Goal: Task Accomplishment & Management: Use online tool/utility

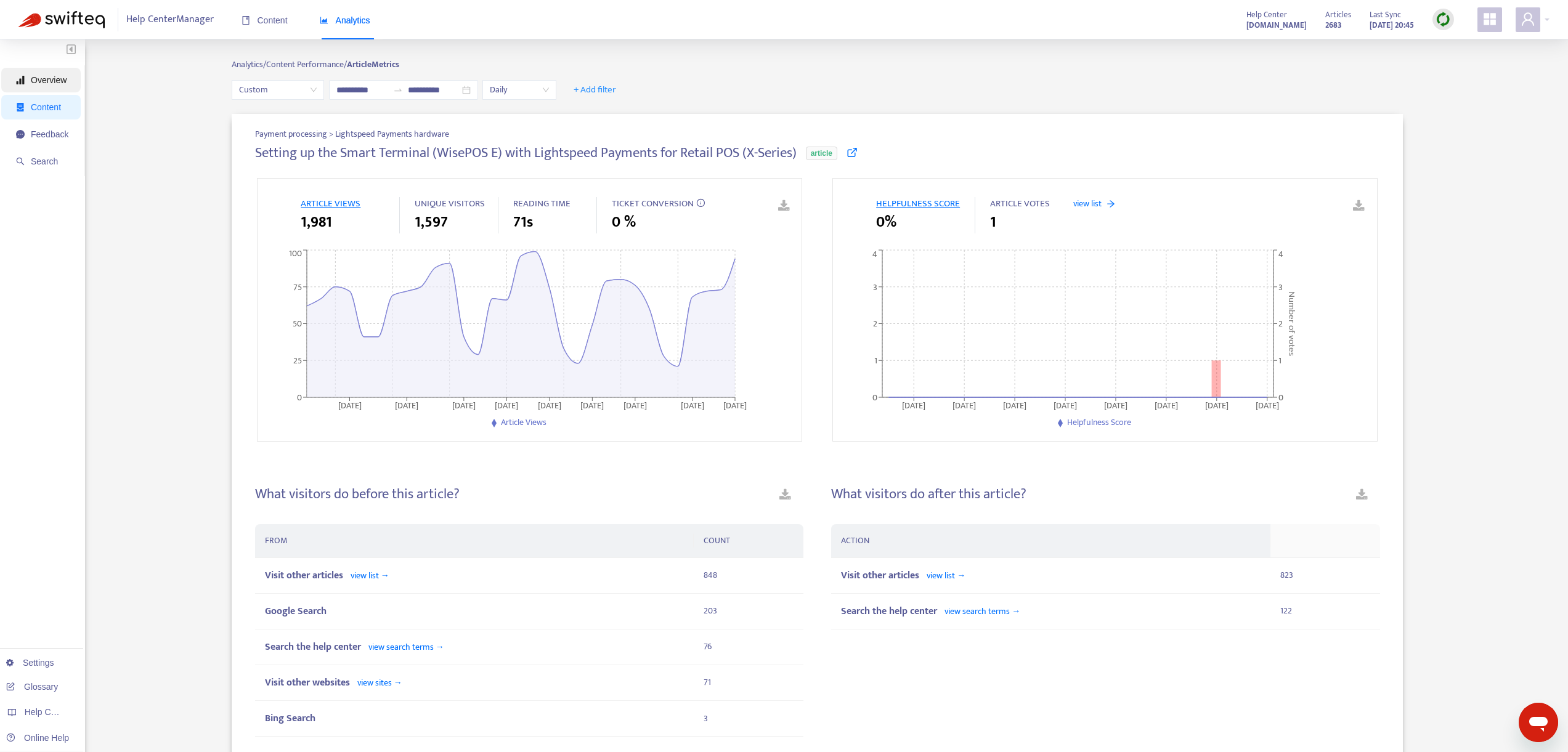
click at [59, 79] on span "Overview" at bounding box center [48, 79] width 36 height 10
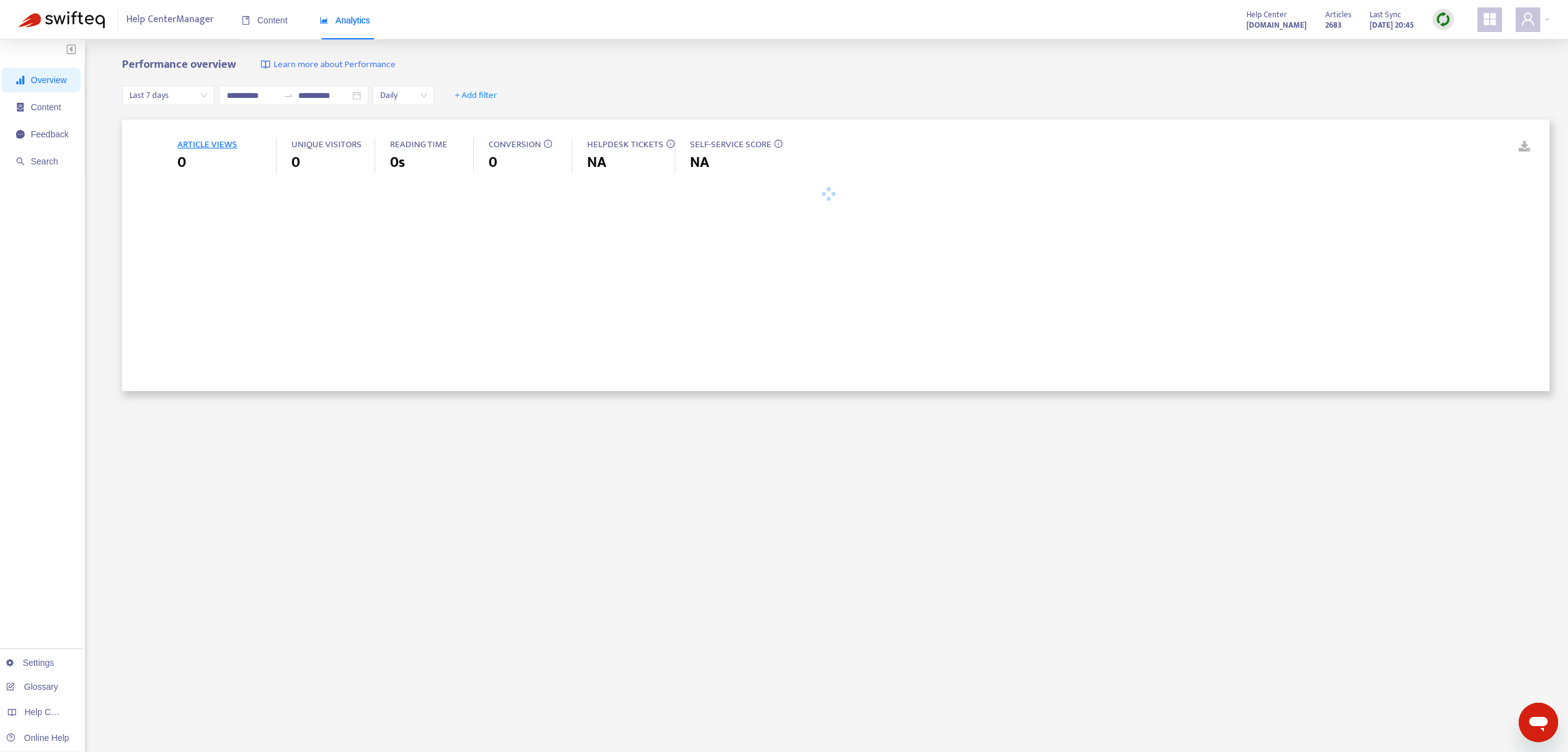
type input "**********"
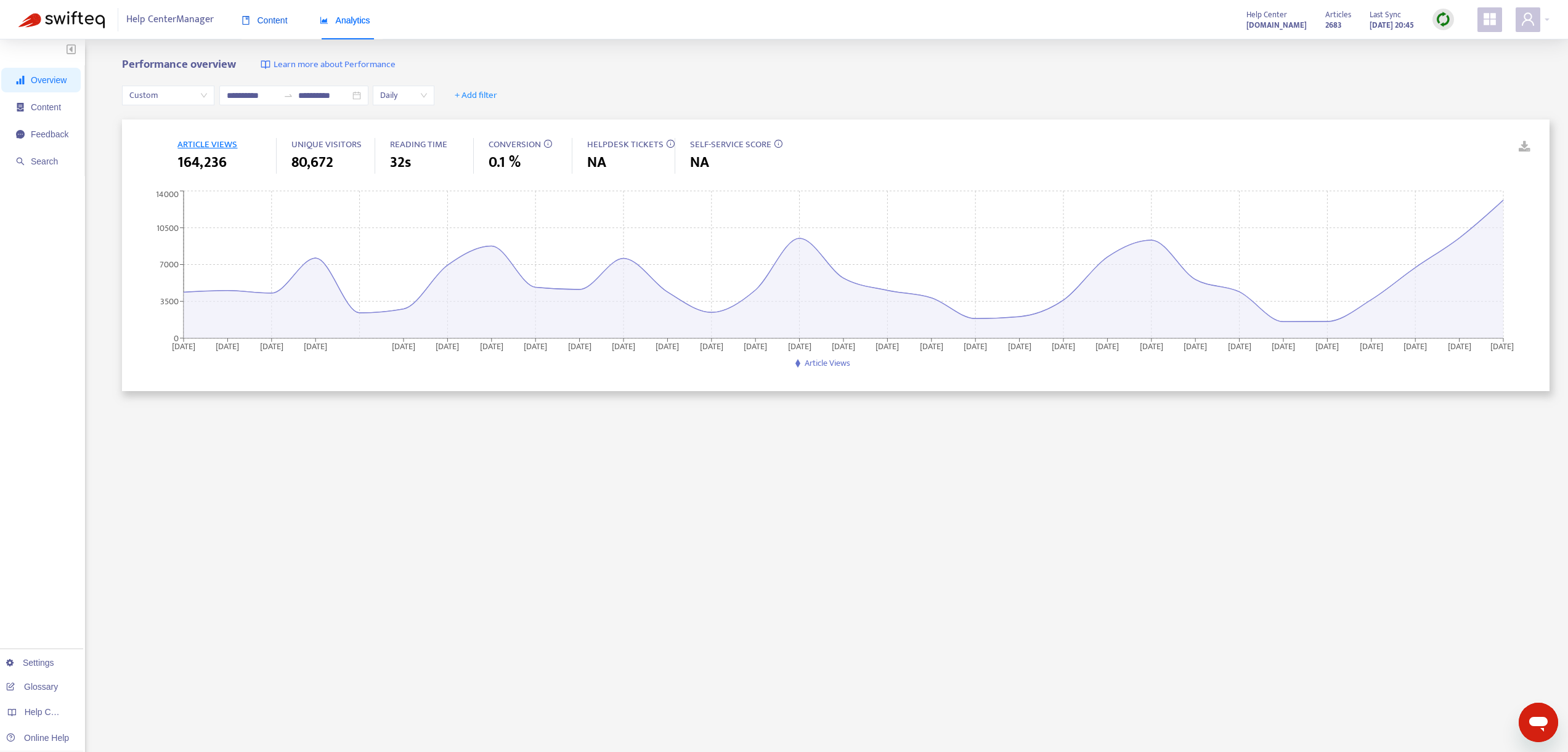
click at [266, 19] on span "Content" at bounding box center [265, 20] width 47 height 10
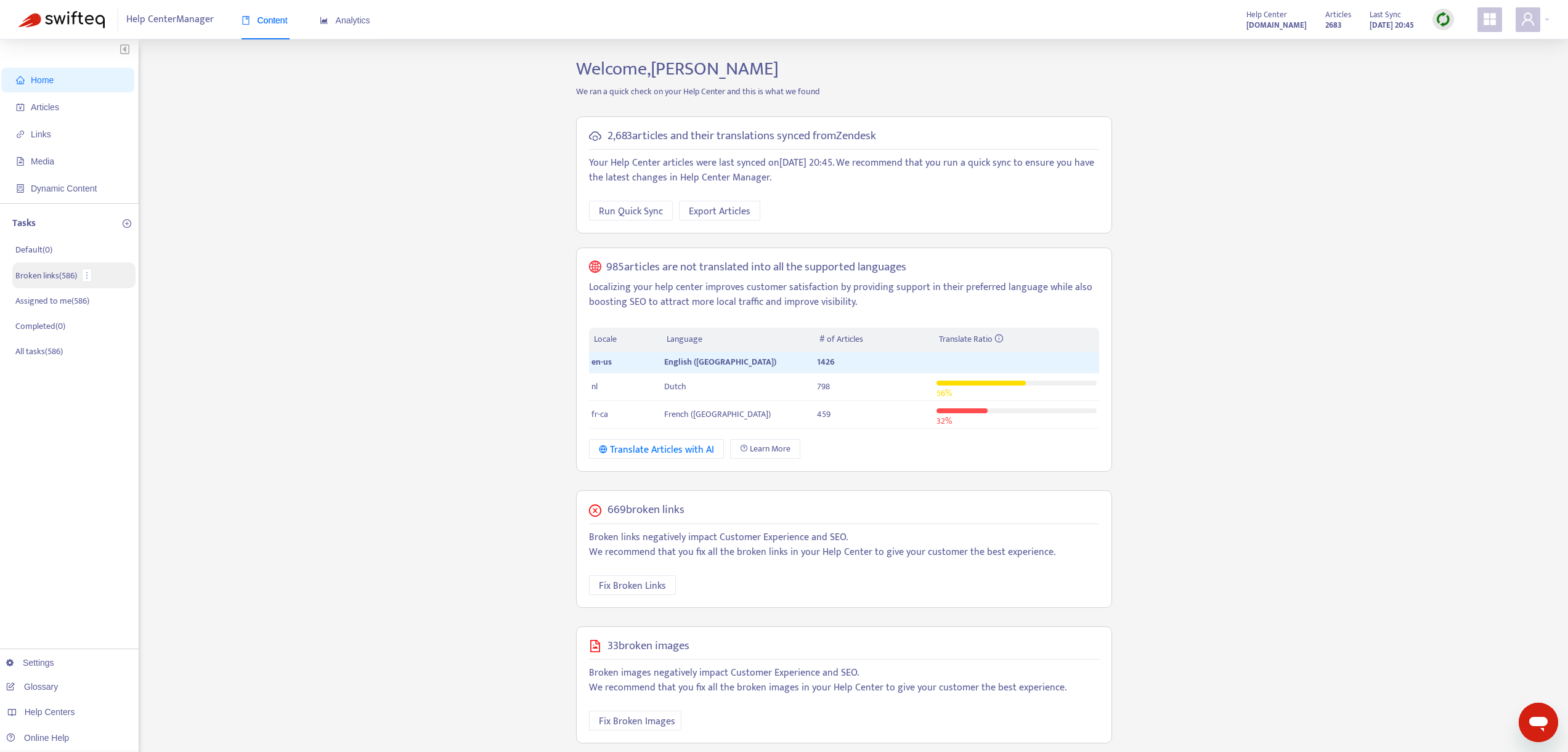
click at [56, 276] on p "Broken links ( 586 )" at bounding box center [46, 276] width 61 height 13
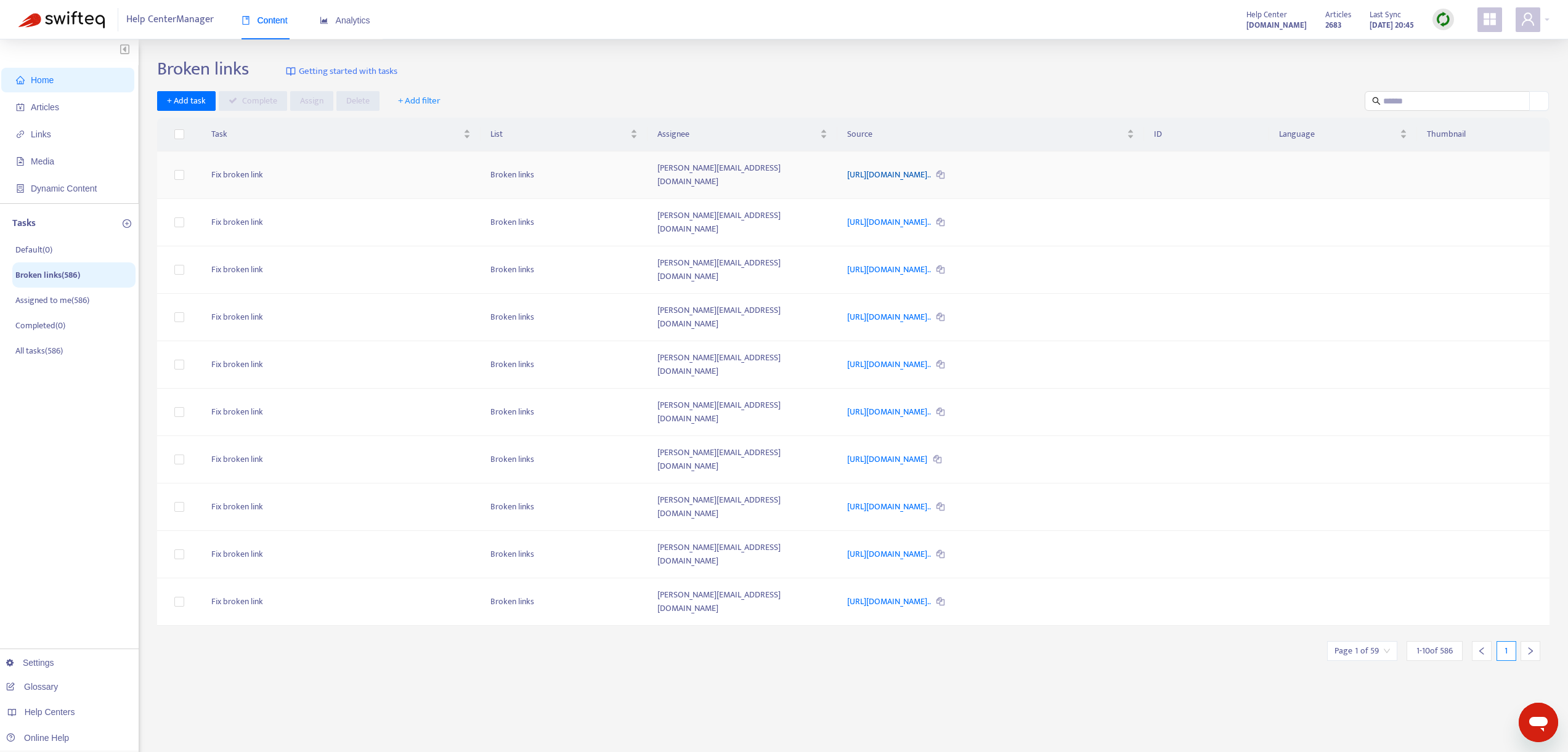
click at [932, 169] on link "https://x-series-support.lightspeedhq.com/hc/nl/articles/2013793..." at bounding box center [890, 174] width 85 height 14
click at [945, 171] on icon at bounding box center [941, 175] width 8 height 8
click at [945, 598] on icon at bounding box center [941, 602] width 8 height 8
click at [1529, 647] on icon "right" at bounding box center [1530, 651] width 8 height 8
click at [1134, 135] on div "Source" at bounding box center [990, 134] width 287 height 14
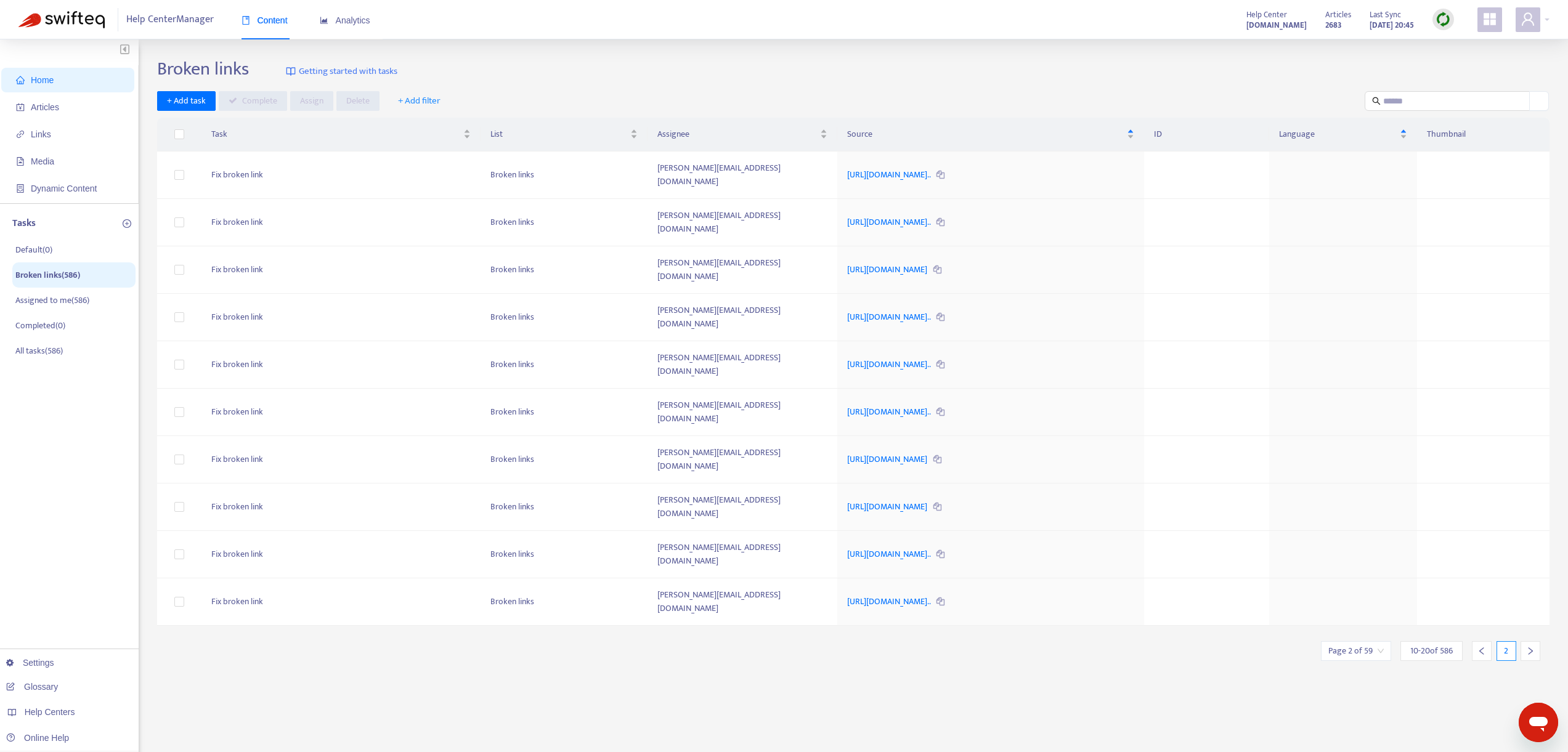
click at [1487, 642] on div at bounding box center [1481, 651] width 20 height 20
click at [1134, 131] on div "Source" at bounding box center [990, 134] width 287 height 14
click at [231, 163] on td "Fix broken link" at bounding box center [340, 175] width 278 height 47
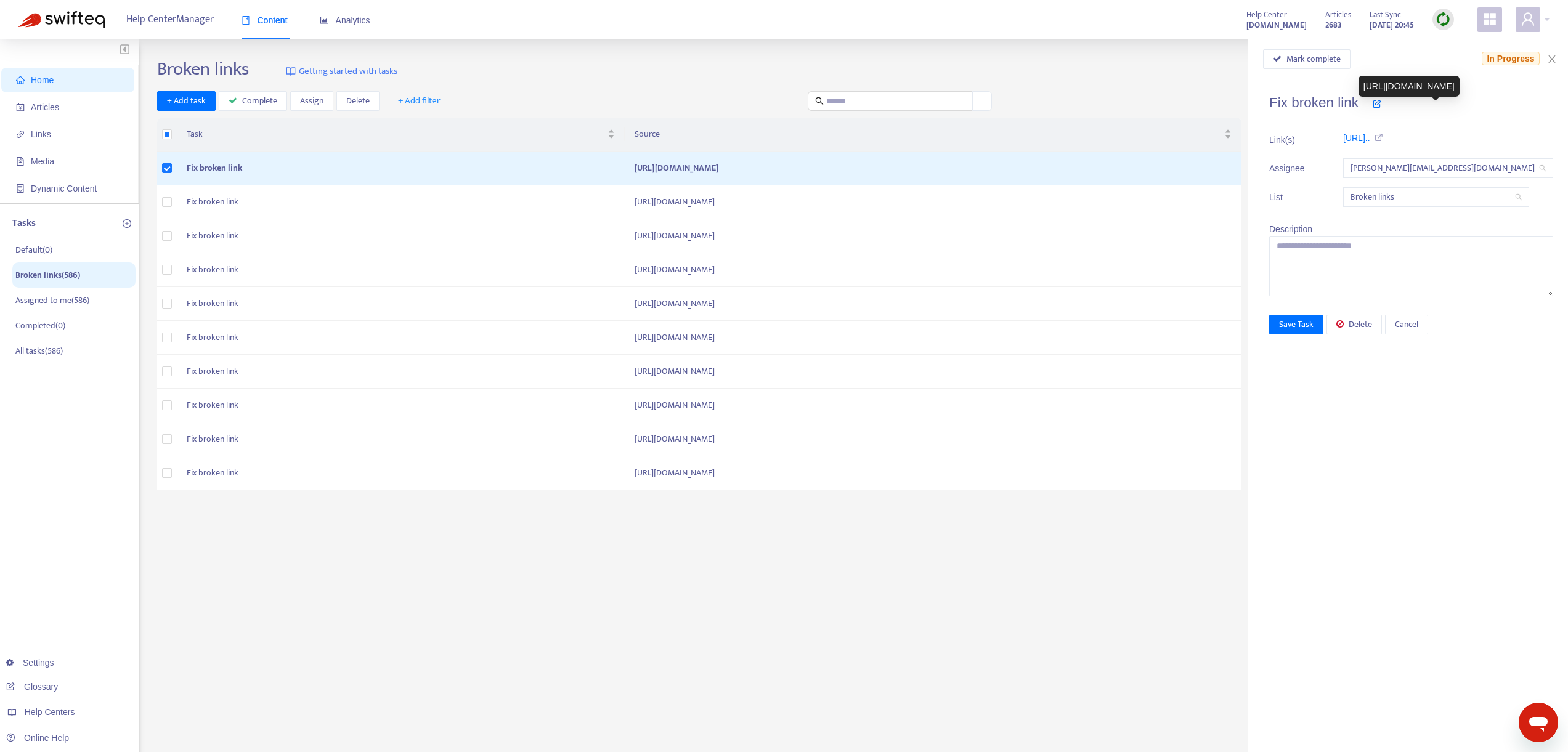
click at [1384, 138] on icon at bounding box center [1377, 137] width 14 height 8
click at [1381, 104] on icon at bounding box center [1377, 103] width 8 height 8
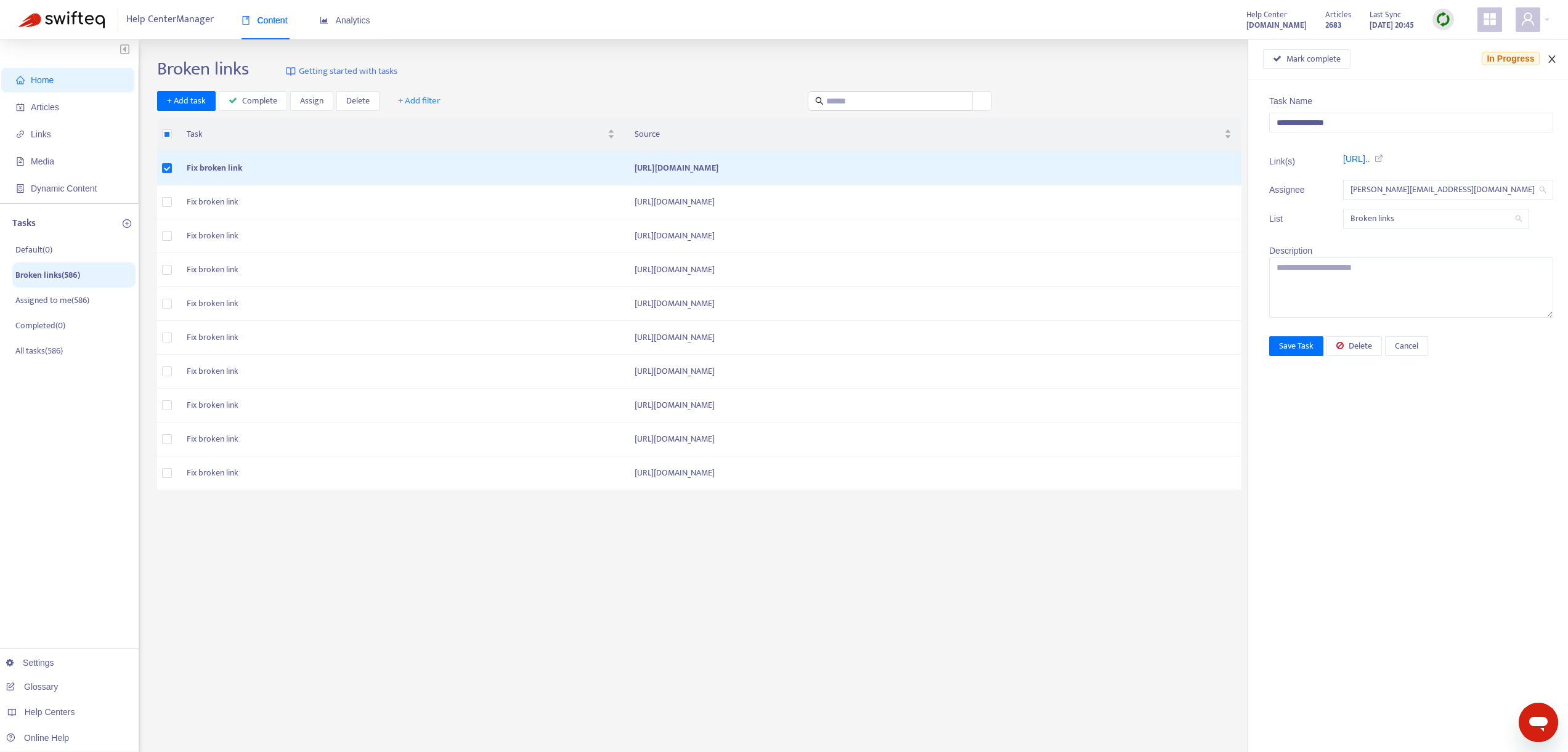
click at [1554, 57] on icon "close" at bounding box center [1552, 59] width 6 height 7
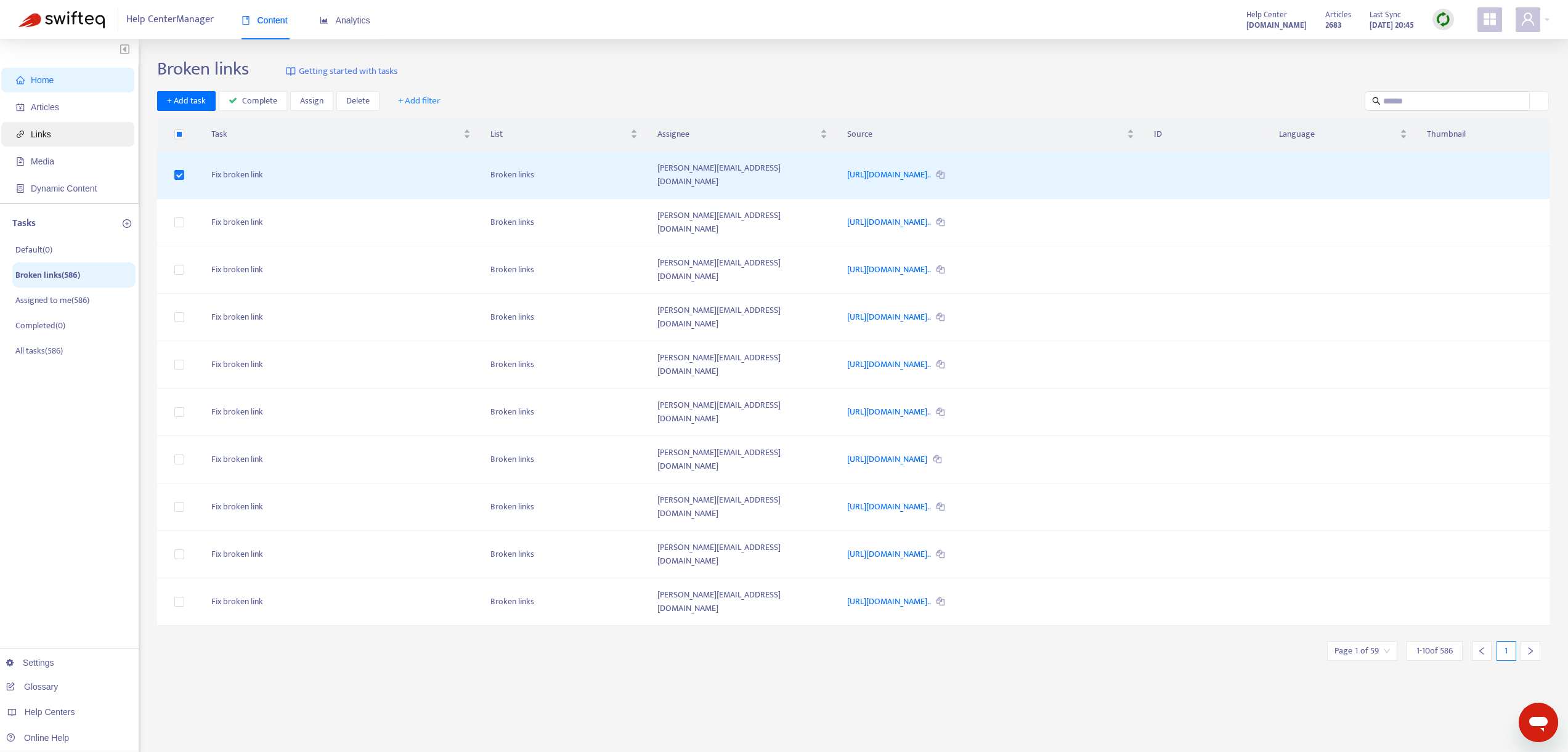
click at [48, 134] on span "Links" at bounding box center [41, 134] width 20 height 10
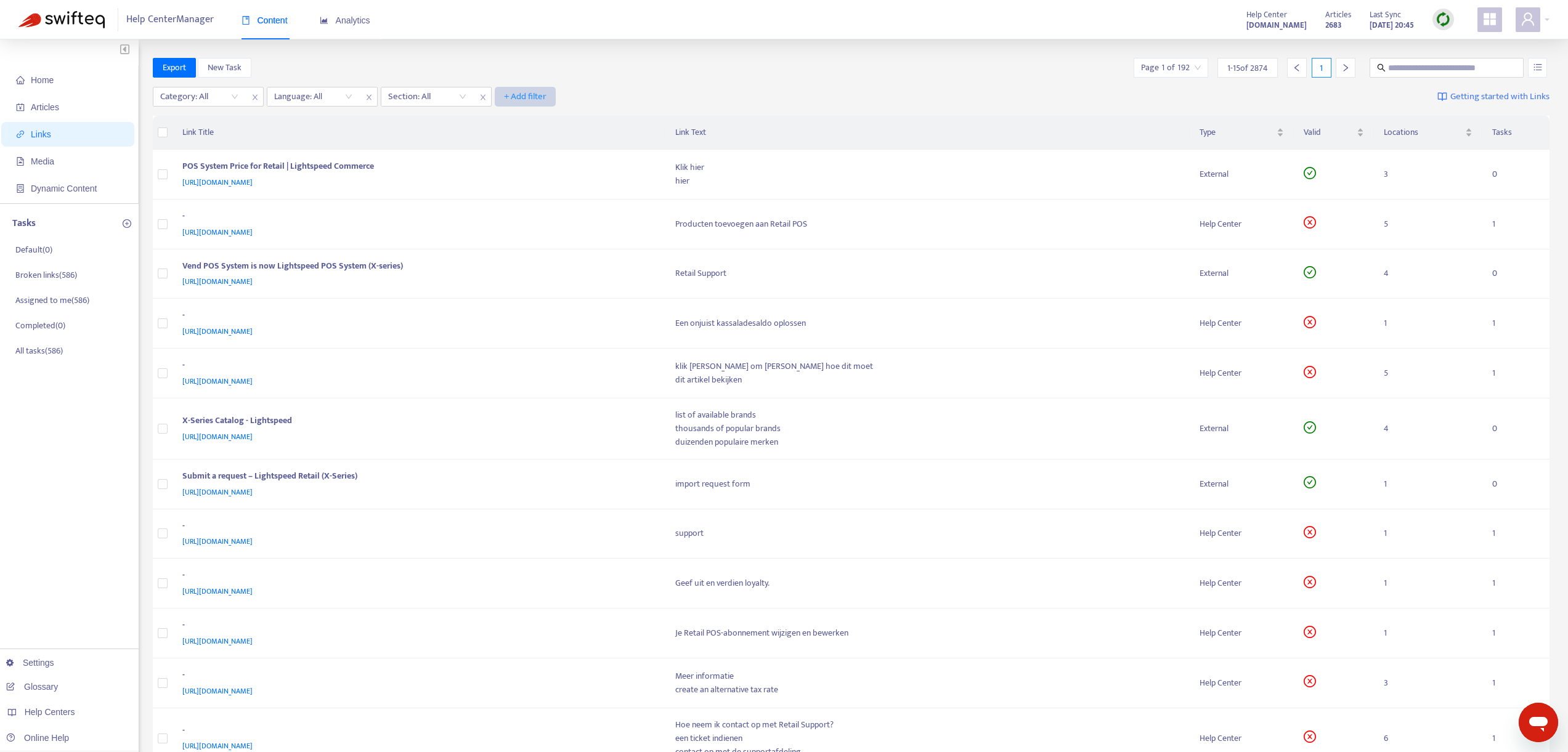
click at [530, 99] on span "+ Add filter" at bounding box center [525, 96] width 43 height 15
click at [519, 123] on span "Valid" at bounding box center [525, 121] width 42 height 14
click at [554, 98] on input "search" at bounding box center [541, 96] width 78 height 19
click at [517, 164] on div "No" at bounding box center [612, 160] width 214 height 14
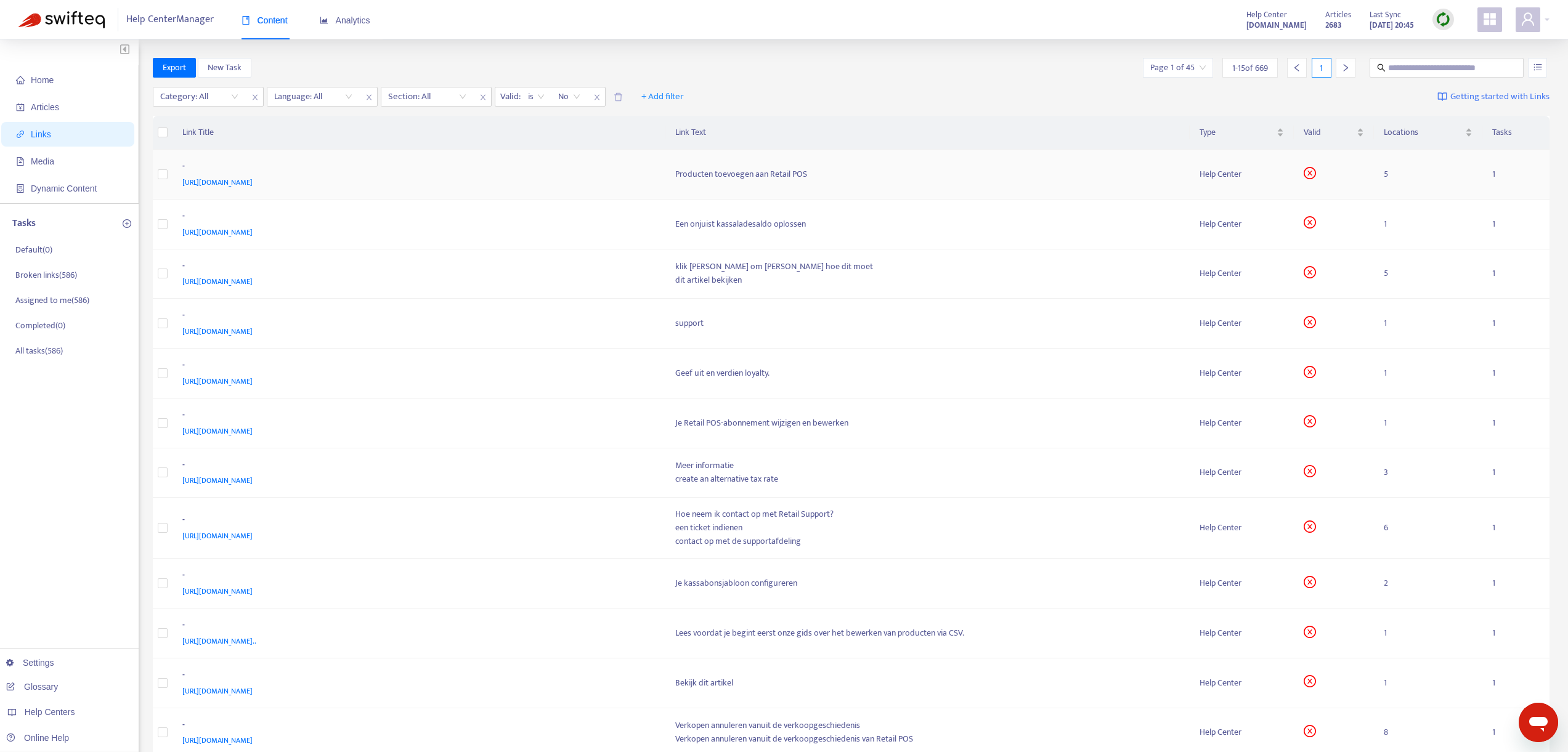
click at [253, 182] on span "[URL][DOMAIN_NAME]" at bounding box center [217, 182] width 70 height 12
click at [253, 180] on span "[URL][DOMAIN_NAME]" at bounding box center [217, 182] width 70 height 12
drag, startPoint x: 825, startPoint y: 177, endPoint x: 660, endPoint y: 178, distance: 165.0
click at [660, 178] on tr "- https://x-series-support.lightspeedhq.com/hc/nl/articles/201379300 Producten …" at bounding box center [852, 174] width 1397 height 50
copy tr "Producten toevoegen aan Retail POS"
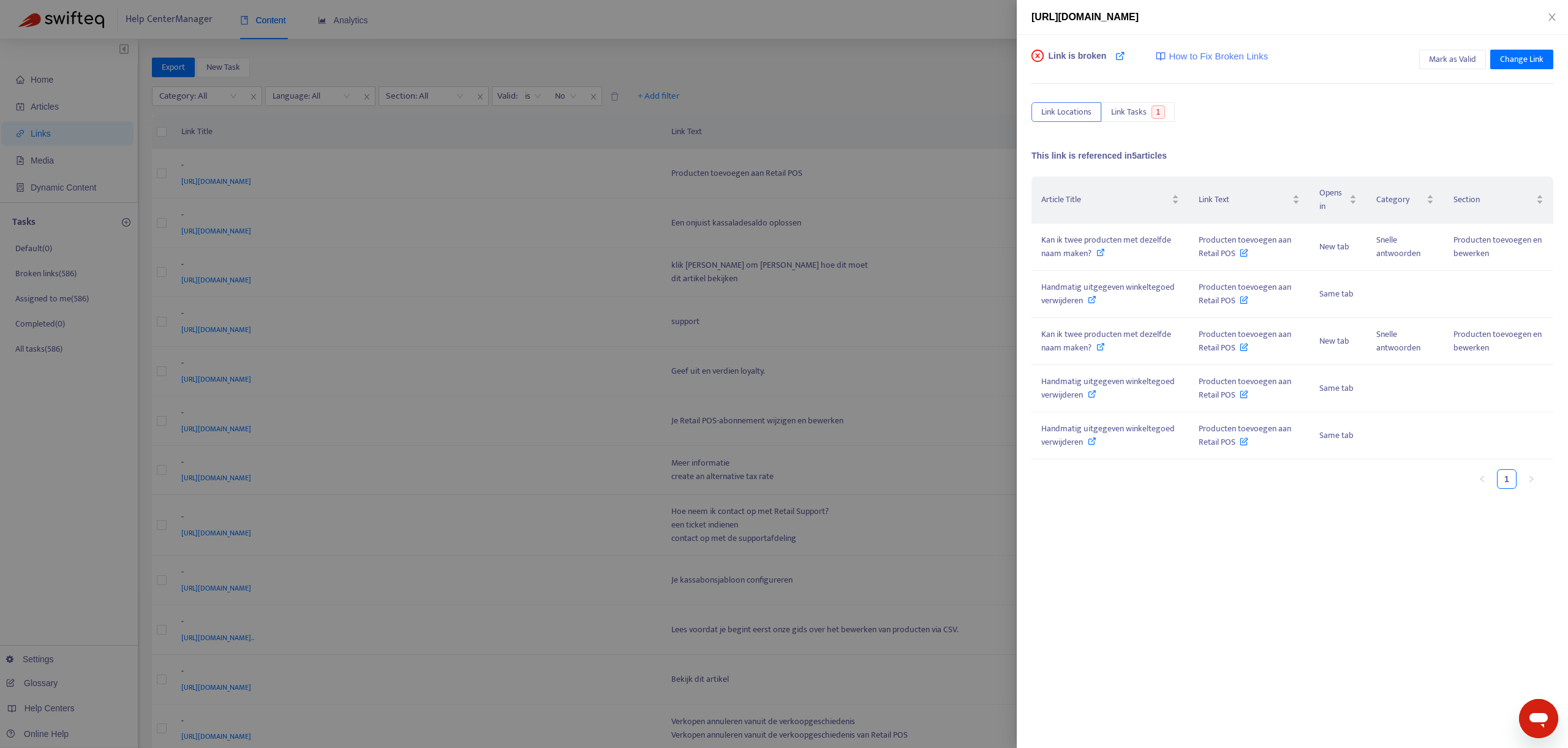
click at [825, 198] on div at bounding box center [784, 374] width 1568 height 748
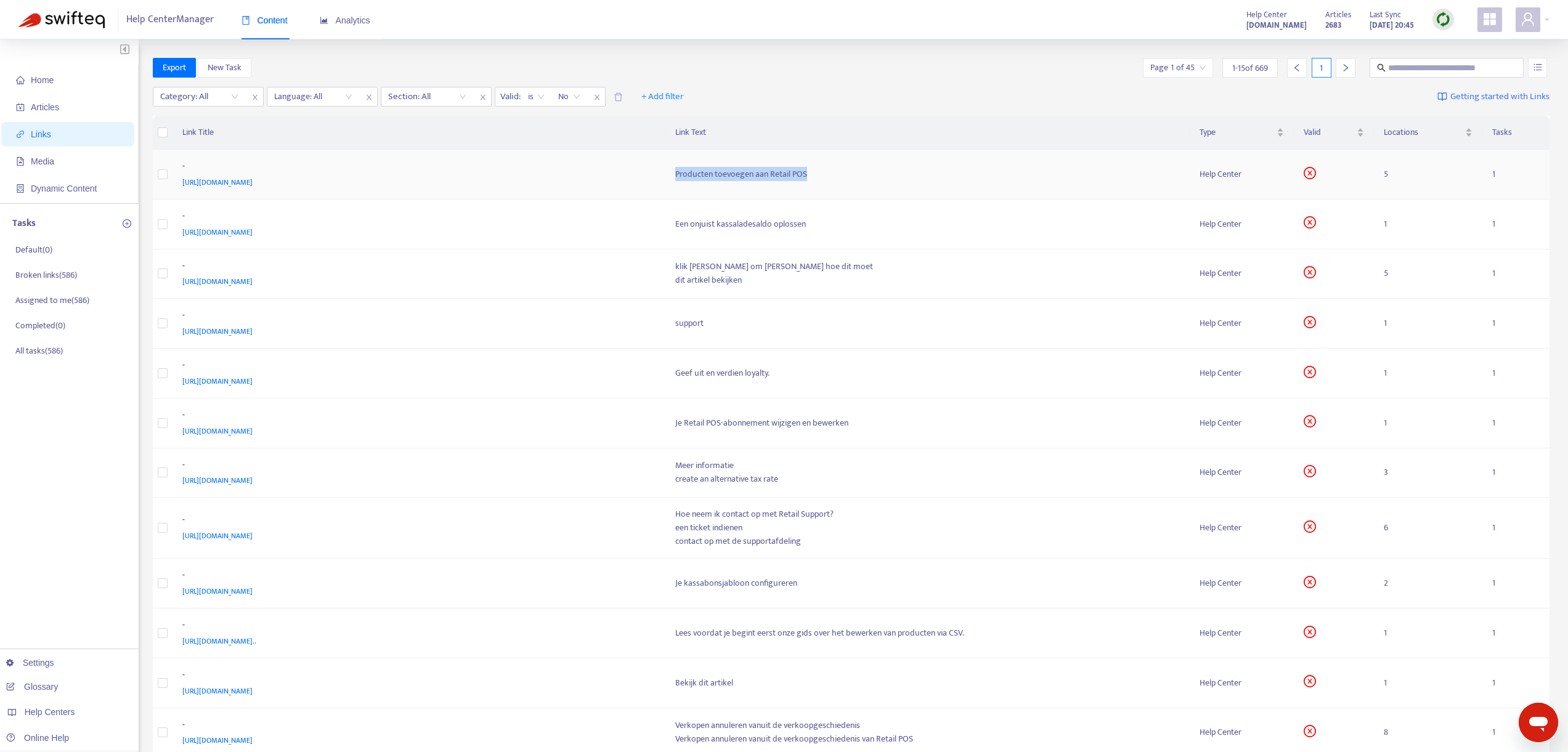
drag, startPoint x: 812, startPoint y: 175, endPoint x: 671, endPoint y: 175, distance: 141.0
click at [671, 175] on td "Producten toevoegen aan Retail POS" at bounding box center [928, 174] width 525 height 50
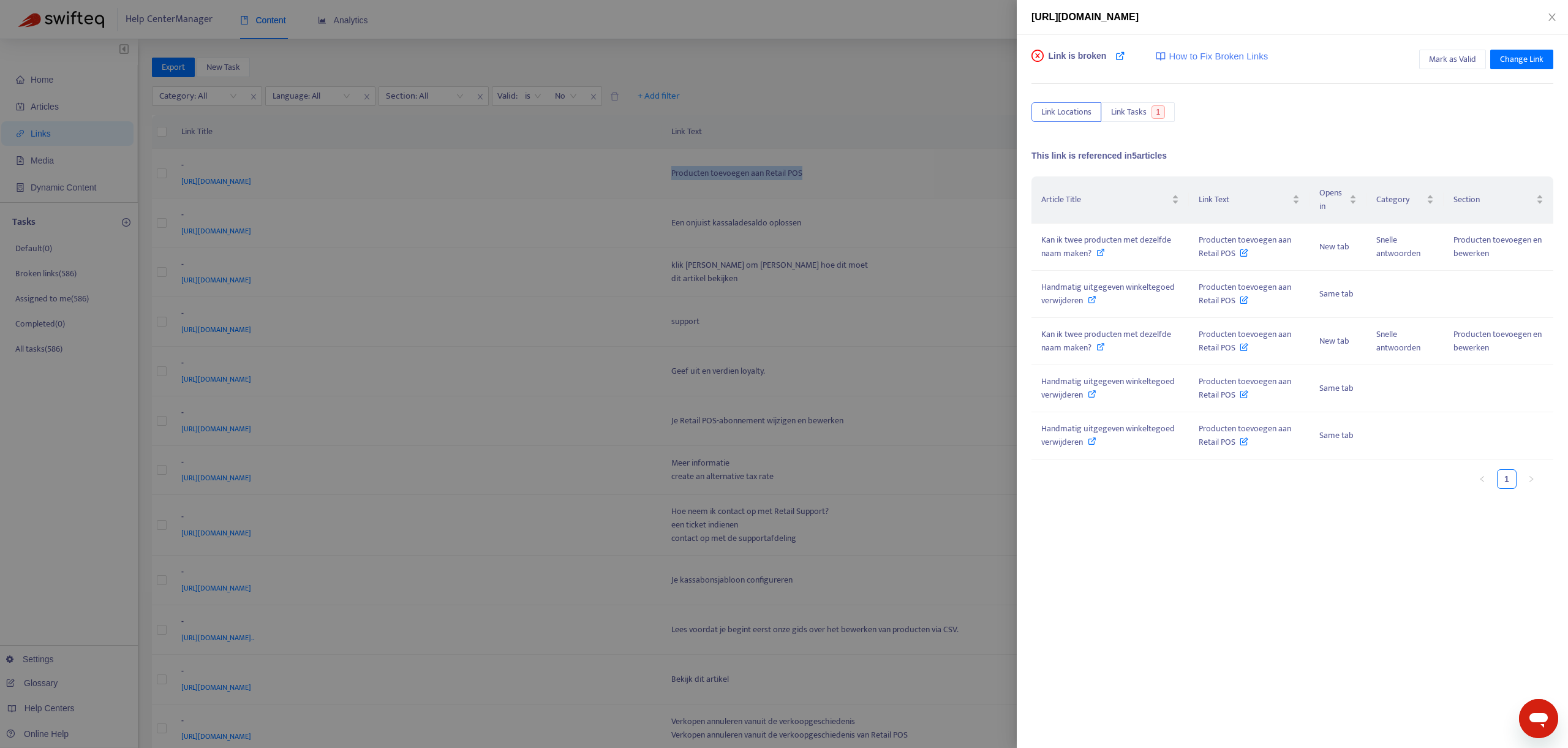
copy div "Producten toevoegen aan Retail POS"
click at [1549, 17] on icon "close" at bounding box center [1552, 17] width 10 height 10
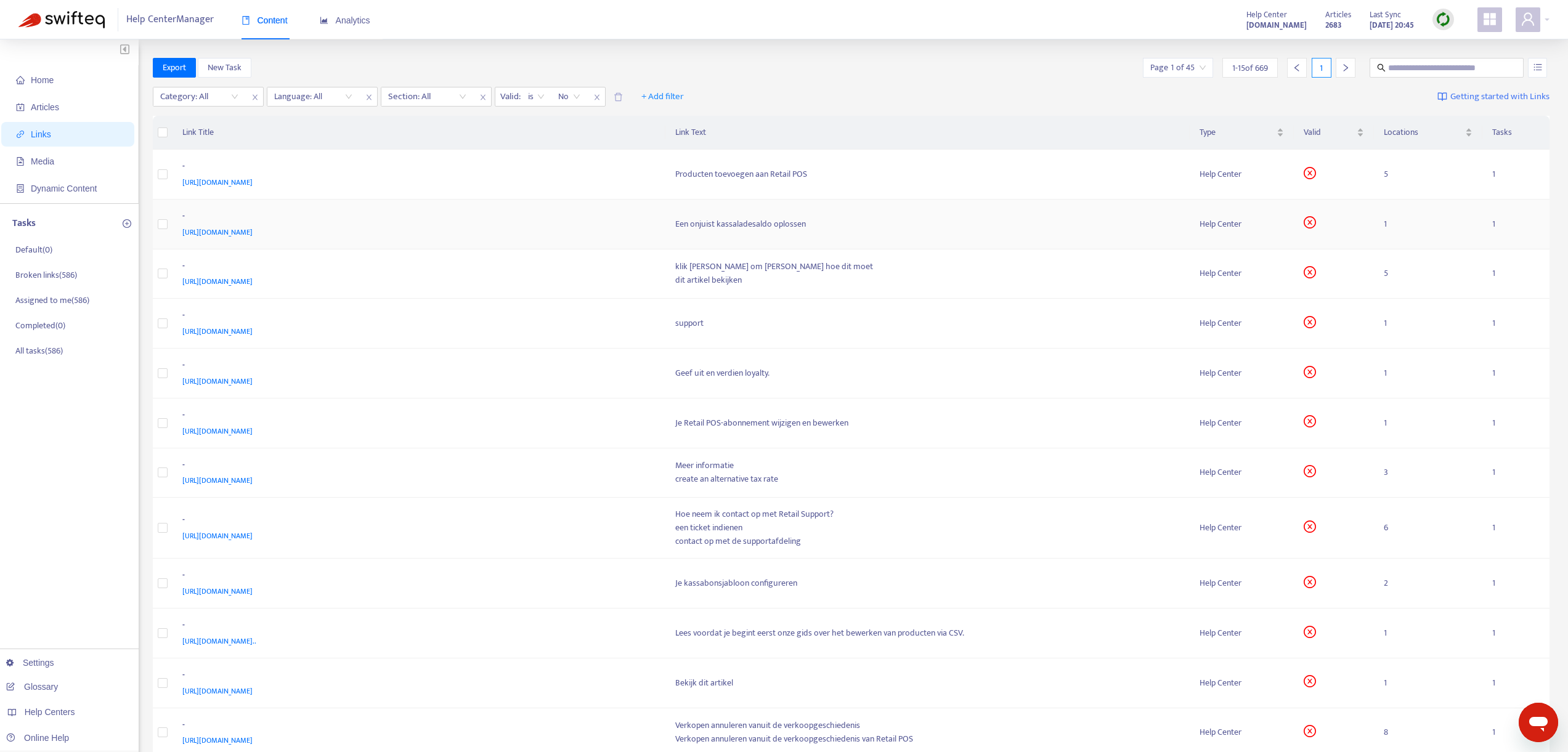
click at [810, 204] on td "Een onjuist kassaladesaldo oplossen" at bounding box center [928, 224] width 525 height 50
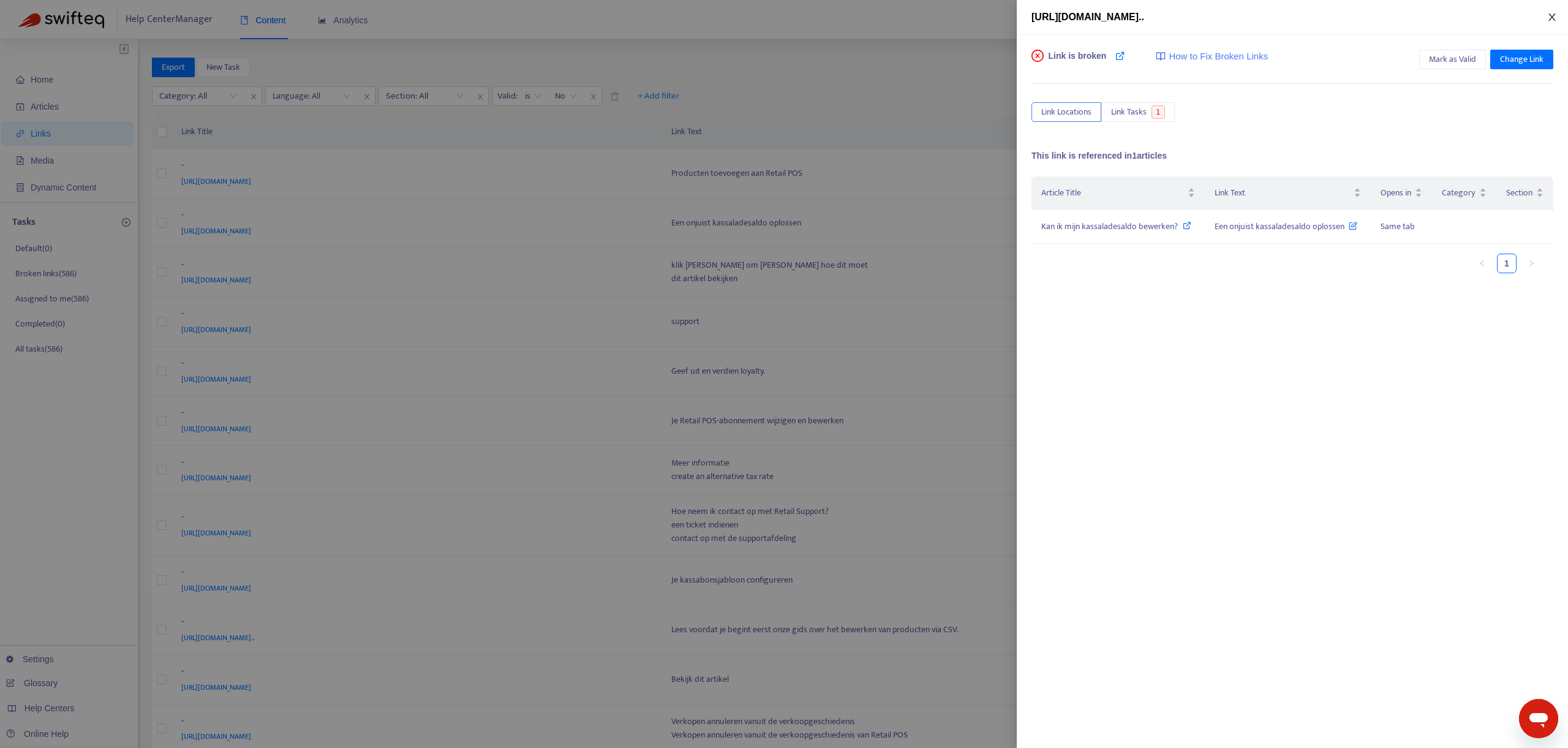
click at [1554, 19] on icon "close" at bounding box center [1552, 17] width 10 height 10
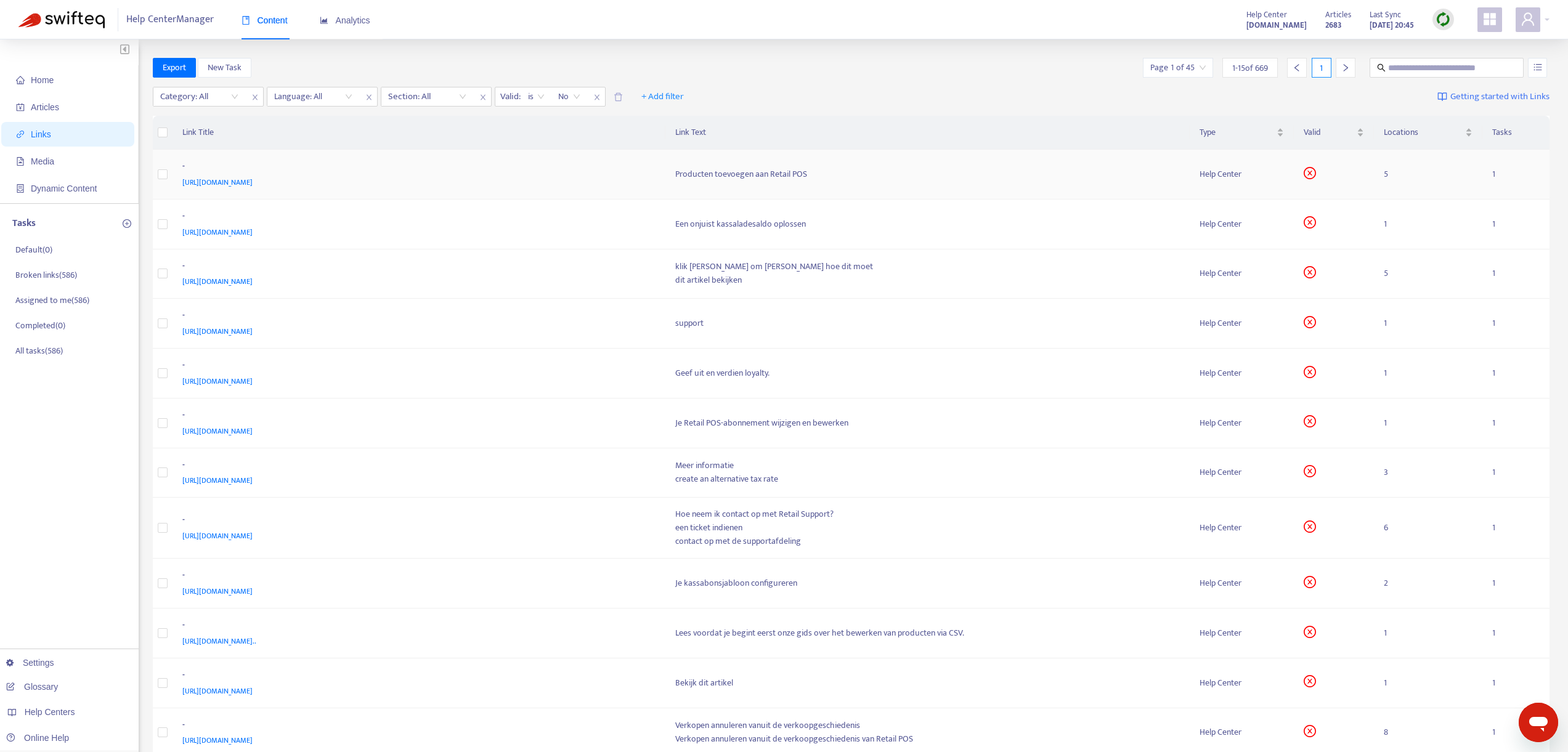
click at [705, 175] on div "Producten toevoegen aan Retail POS" at bounding box center [927, 174] width 505 height 14
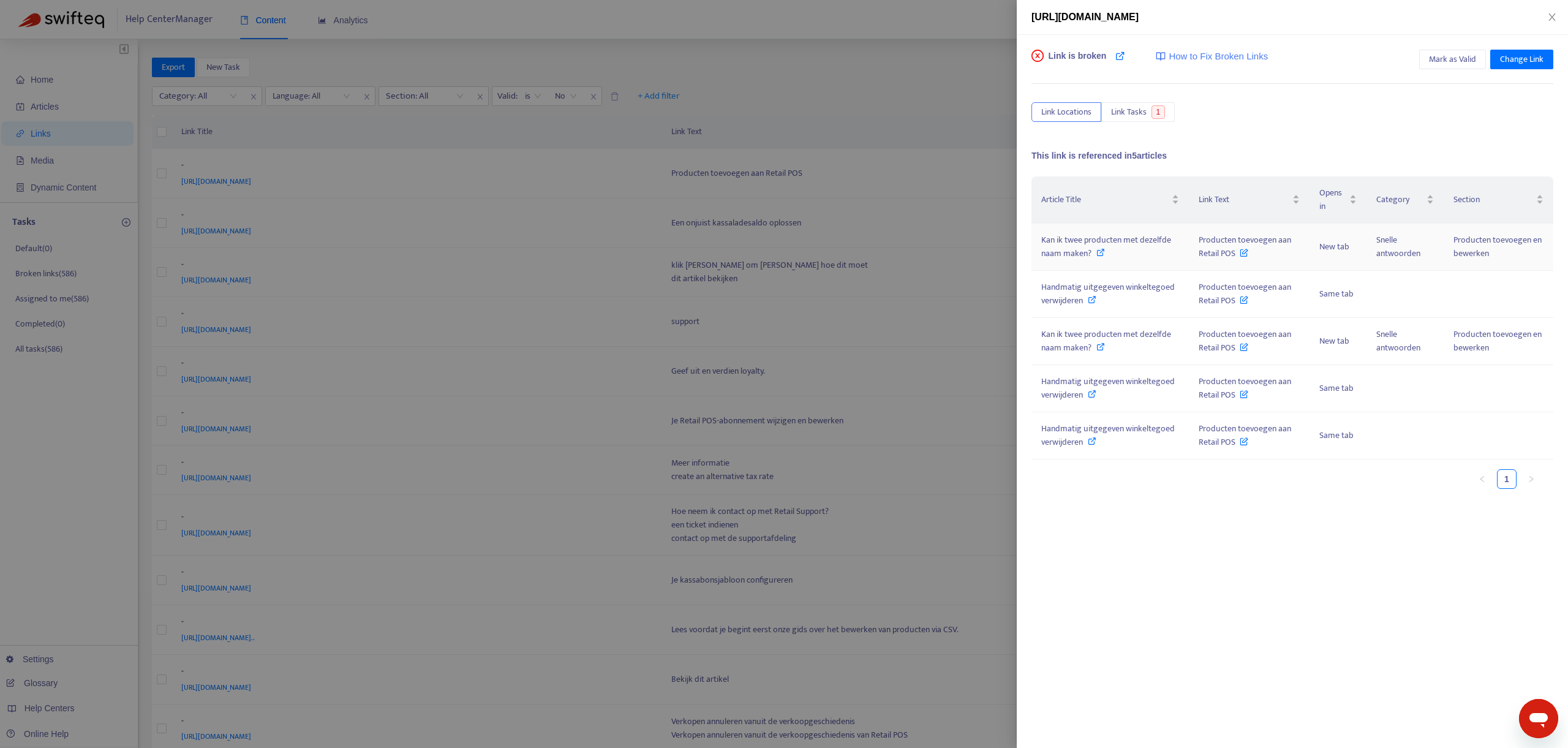
click at [1243, 253] on icon at bounding box center [1244, 250] width 8 height 13
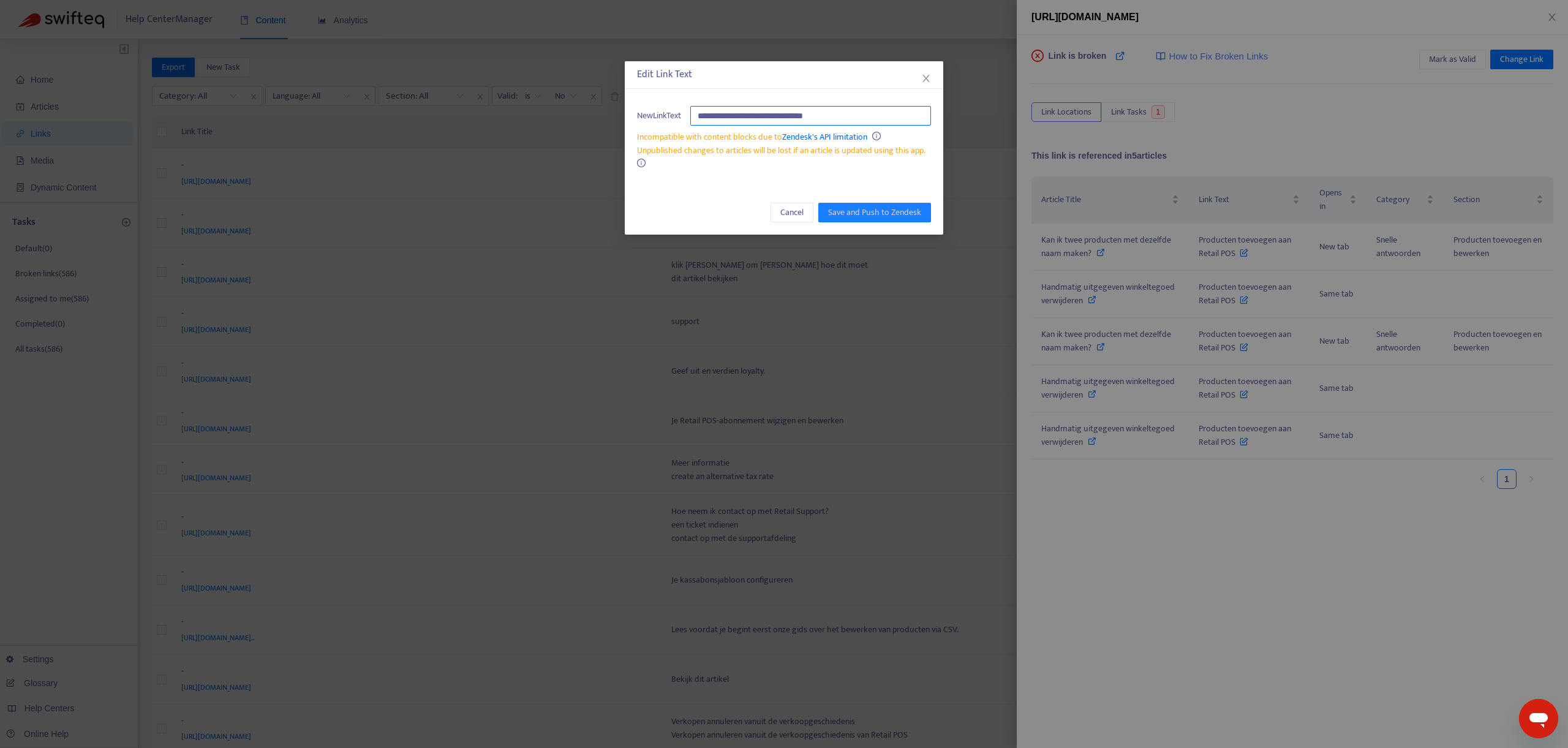
click at [861, 111] on input "**********" at bounding box center [811, 116] width 241 height 20
click at [1100, 254] on div "**********" at bounding box center [784, 374] width 1568 height 748
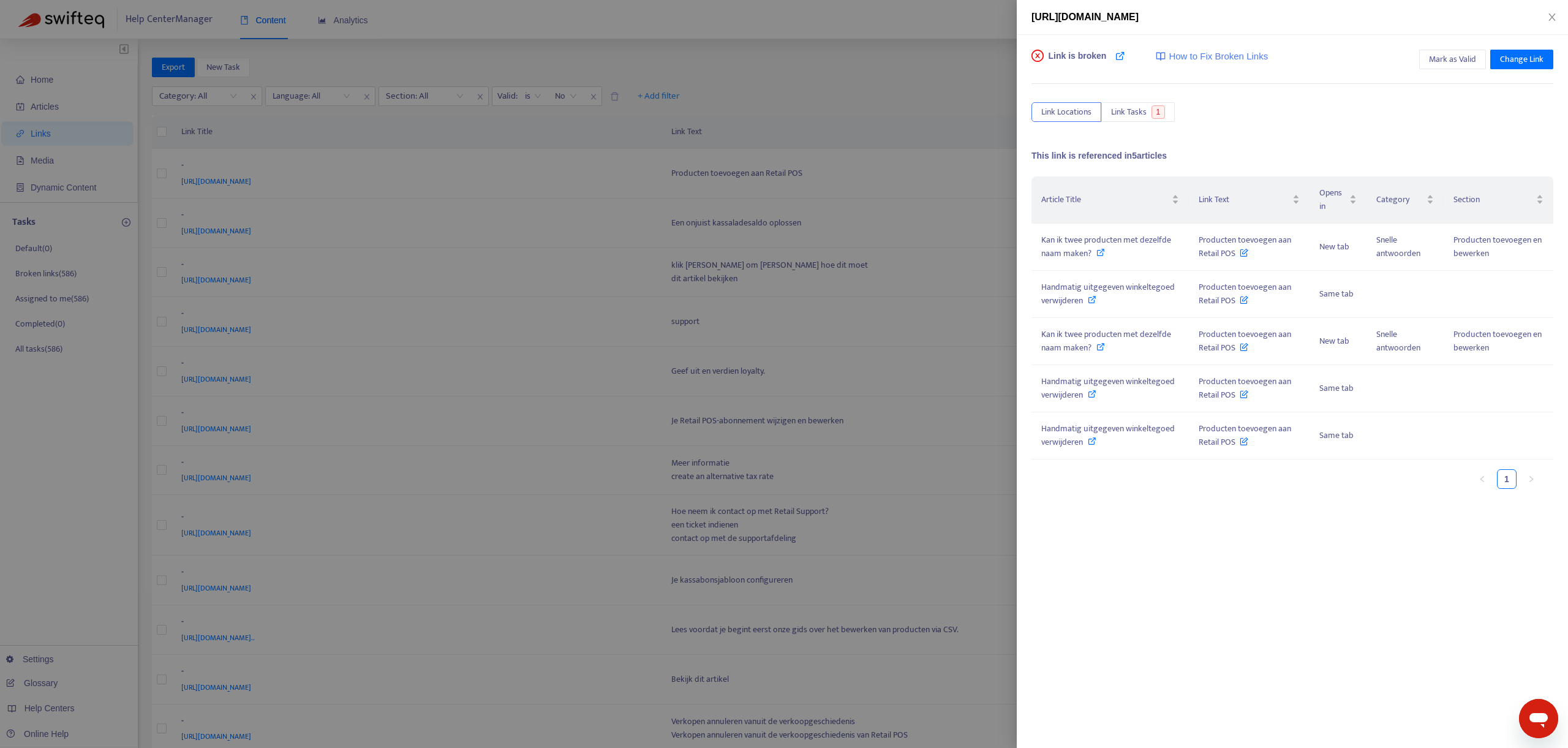
click at [1100, 254] on icon at bounding box center [1100, 252] width 8 height 8
click at [1093, 302] on icon at bounding box center [1092, 299] width 8 height 8
